Goal: Information Seeking & Learning: Check status

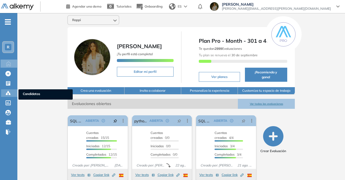
click at [6, 92] on icon at bounding box center [7, 93] width 5 height 5
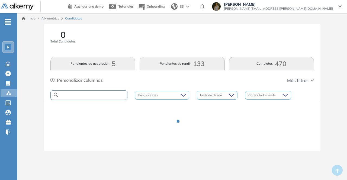
click at [95, 94] on input "text" at bounding box center [93, 95] width 68 height 4
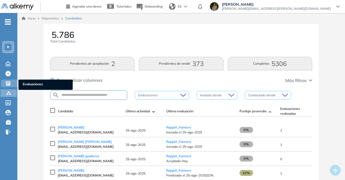
click at [9, 83] on icon at bounding box center [7, 83] width 5 height 5
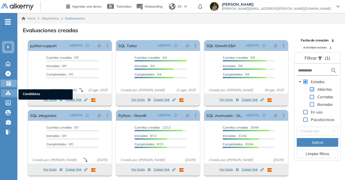
click at [11, 93] on div at bounding box center [8, 92] width 7 height 7
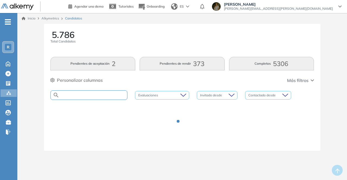
click at [79, 95] on input "text" at bounding box center [93, 95] width 68 height 4
paste input "**********"
type input "**********"
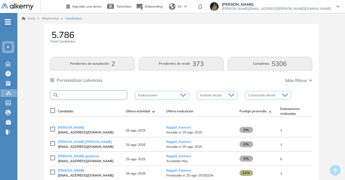
click at [85, 96] on input "text" at bounding box center [93, 95] width 68 height 4
paste input "**********"
type input "**********"
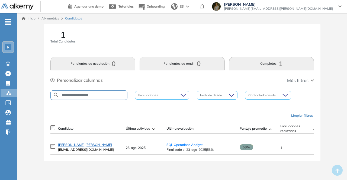
click at [86, 146] on span "[PERSON_NAME] [PERSON_NAME]" at bounding box center [85, 145] width 54 height 4
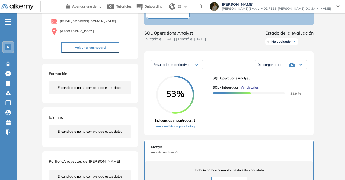
scroll to position [81, 0]
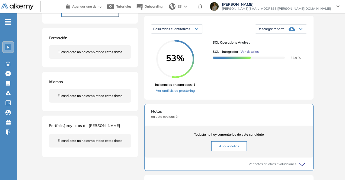
click at [288, 34] on div "Descargar reporte" at bounding box center [281, 29] width 52 height 11
click at [290, 40] on li "Descargar informe completo" at bounding box center [278, 36] width 40 height 5
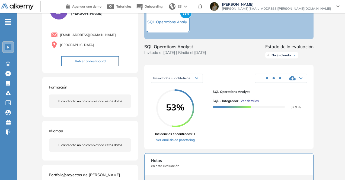
scroll to position [27, 0]
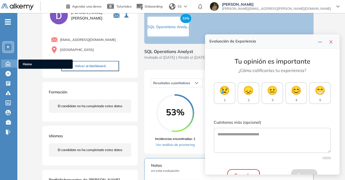
click at [10, 65] on icon at bounding box center [8, 64] width 4 height 5
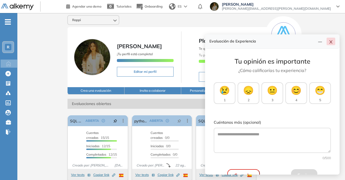
click at [331, 43] on icon "close" at bounding box center [331, 42] width 4 height 4
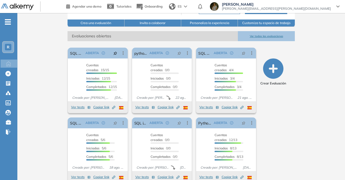
scroll to position [73, 0]
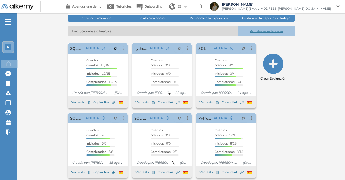
click at [277, 26] on button "Ver todas las evaluaciones" at bounding box center [266, 31] width 57 height 10
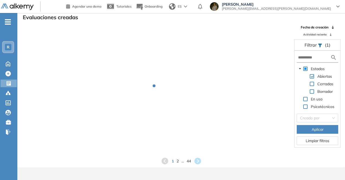
scroll to position [13, 0]
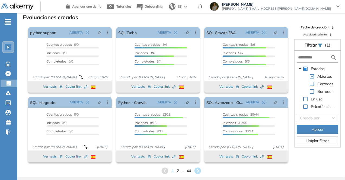
click at [177, 171] on span "2" at bounding box center [177, 171] width 2 height 6
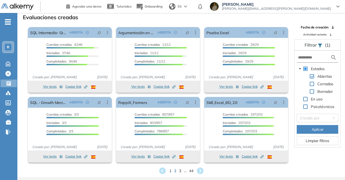
click at [181, 172] on span "3" at bounding box center [180, 171] width 2 height 6
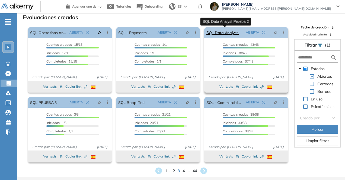
click at [229, 33] on link "SQL Data Analyst Prueba 2" at bounding box center [224, 32] width 37 height 11
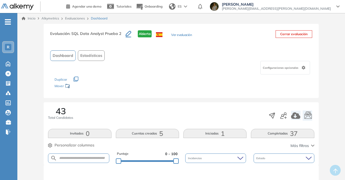
click at [60, 58] on span "Dashboard" at bounding box center [63, 56] width 21 height 6
click at [73, 55] on button "Dashboard" at bounding box center [62, 55] width 25 height 11
click at [93, 55] on span "Estadísticas" at bounding box center [91, 56] width 22 height 6
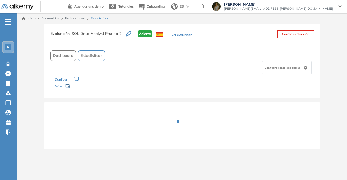
click at [182, 34] on button "Ver evaluación" at bounding box center [181, 36] width 21 height 6
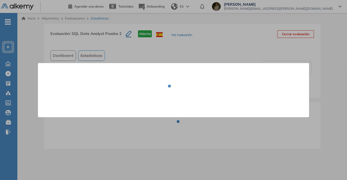
click at [139, 48] on div at bounding box center [173, 90] width 347 height 180
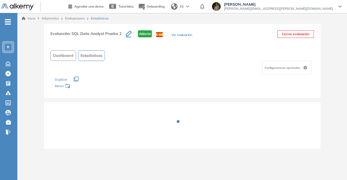
click at [88, 55] on span "Estadísticas" at bounding box center [92, 56] width 22 height 6
click at [186, 32] on div "Evaluación : SQL Data Analyst Prueba 2 Abierta Ver evaluación" at bounding box center [121, 37] width 142 height 14
click at [188, 36] on button "Ver evaluación" at bounding box center [181, 36] width 21 height 6
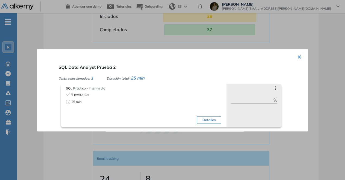
scroll to position [542, 0]
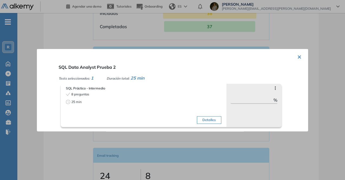
click at [211, 120] on button "Detalles" at bounding box center [209, 120] width 24 height 8
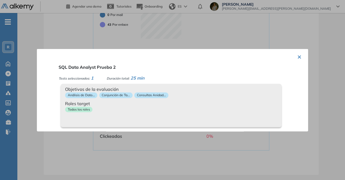
click at [300, 20] on div at bounding box center [172, 90] width 345 height 180
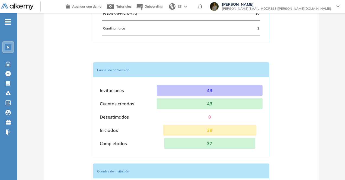
scroll to position [391, 0]
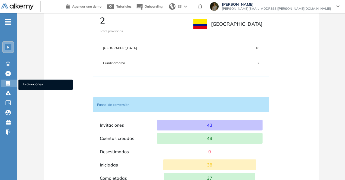
click at [7, 85] on icon at bounding box center [8, 83] width 4 height 4
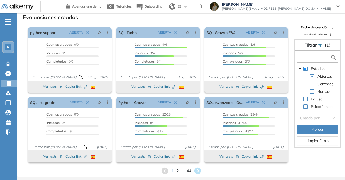
click at [324, 56] on input "text" at bounding box center [314, 58] width 32 height 6
type input "***"
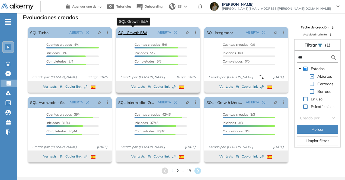
click at [134, 30] on link "SQL Growth E&A" at bounding box center [132, 32] width 29 height 11
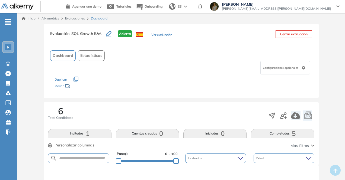
click at [78, 53] on button "Estadísticas" at bounding box center [91, 55] width 27 height 11
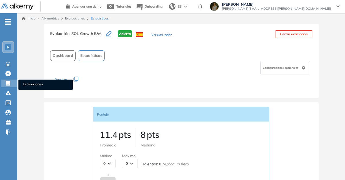
click at [9, 83] on icon at bounding box center [8, 83] width 4 height 4
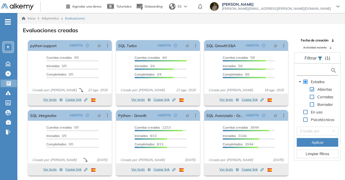
click at [311, 68] on input "text" at bounding box center [314, 71] width 32 height 6
type input "***"
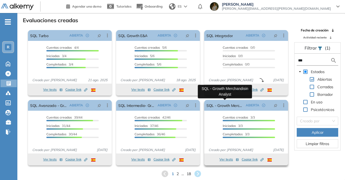
scroll to position [13, 0]
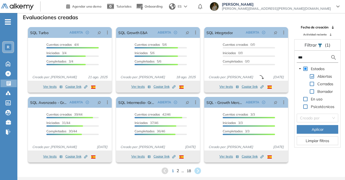
click at [176, 171] on span "2" at bounding box center [177, 171] width 2 height 6
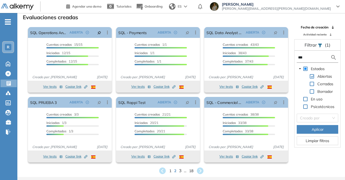
click at [180, 172] on span "3" at bounding box center [180, 171] width 2 height 6
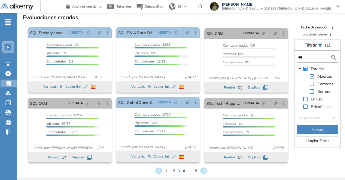
click at [184, 170] on span "4" at bounding box center [184, 171] width 2 height 6
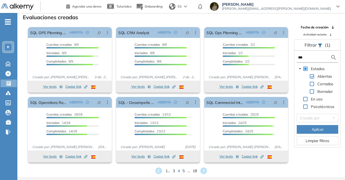
click at [185, 170] on div "1 ... 3 4 5 ... 18" at bounding box center [181, 171] width 319 height 8
click at [185, 171] on div "1 ... 3 4 5 ... 18" at bounding box center [181, 171] width 319 height 8
click at [184, 171] on span "5" at bounding box center [184, 171] width 2 height 6
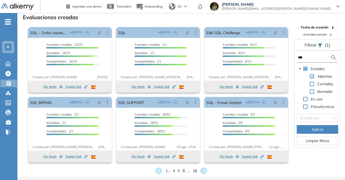
click at [184, 172] on span "6" at bounding box center [184, 171] width 2 height 6
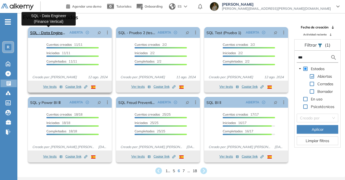
click at [47, 32] on link "SQL - Data Engineer (Finance Vertical)" at bounding box center [48, 32] width 37 height 11
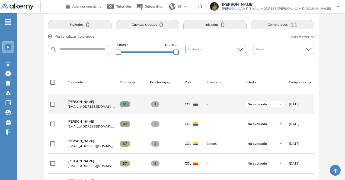
scroll to position [54, 0]
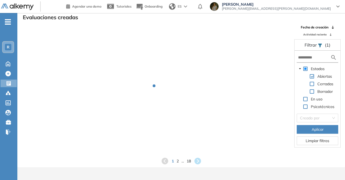
scroll to position [13, 0]
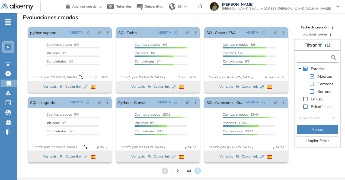
click at [318, 59] on input "text" at bounding box center [314, 58] width 32 height 6
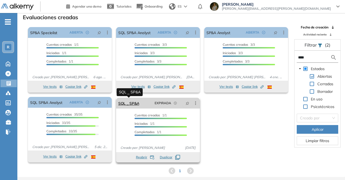
type input "****"
click at [125, 104] on link "SQL _ SP&A" at bounding box center [128, 103] width 21 height 11
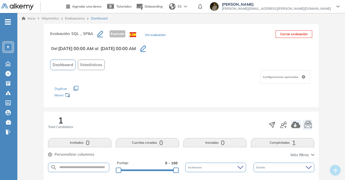
click at [153, 34] on button "Ver evaluación" at bounding box center [155, 36] width 21 height 6
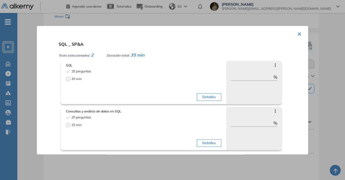
scroll to position [81, 0]
click at [299, 36] on button "×" at bounding box center [299, 33] width 4 height 11
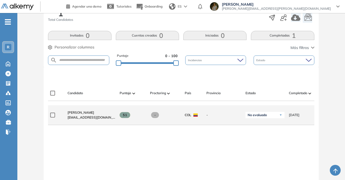
scroll to position [136, 0]
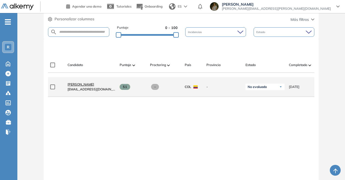
click at [89, 85] on span "[PERSON_NAME]" at bounding box center [81, 84] width 27 height 4
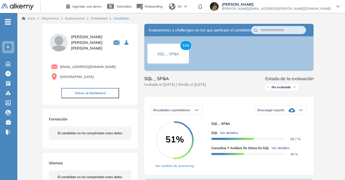
click at [298, 115] on div "Descargar reporte" at bounding box center [281, 110] width 52 height 11
click at [287, 121] on li "Descargar informe completo" at bounding box center [278, 118] width 40 height 5
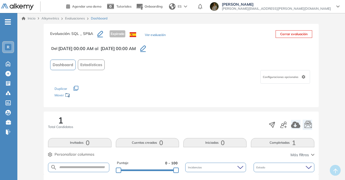
click at [152, 34] on button "Ver evaluación" at bounding box center [155, 36] width 21 height 6
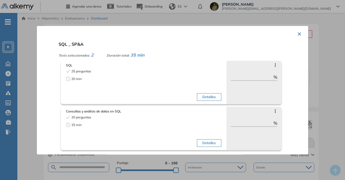
click at [301, 34] on div "× SQL _ SP&A Tests seleccionados: 2 Duración total: 35 min SQL 25 preguntas 20 …" at bounding box center [172, 90] width 271 height 129
click at [297, 33] on button "×" at bounding box center [299, 33] width 4 height 11
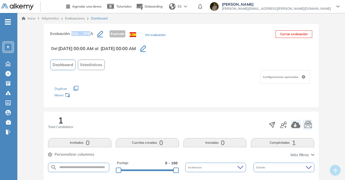
drag, startPoint x: 71, startPoint y: 32, endPoint x: 90, endPoint y: 31, distance: 19.0
click at [90, 31] on span ": SQL _ SP&A" at bounding box center [81, 33] width 24 height 5
click at [92, 33] on span ": SQL _ SP&A" at bounding box center [81, 33] width 24 height 5
drag, startPoint x: 79, startPoint y: 37, endPoint x: 73, endPoint y: 32, distance: 8.3
click at [79, 37] on h3 "Evaluación : SQL _ SP&A" at bounding box center [73, 35] width 47 height 11
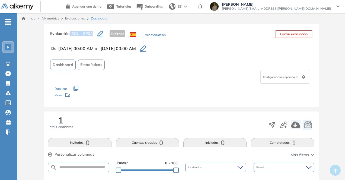
drag, startPoint x: 71, startPoint y: 32, endPoint x: 94, endPoint y: 34, distance: 23.1
click at [94, 34] on h3 "Evaluación : SQL _ SP&A" at bounding box center [73, 35] width 47 height 11
copy span "SQL _ SP&A"
